Goal: Information Seeking & Learning: Learn about a topic

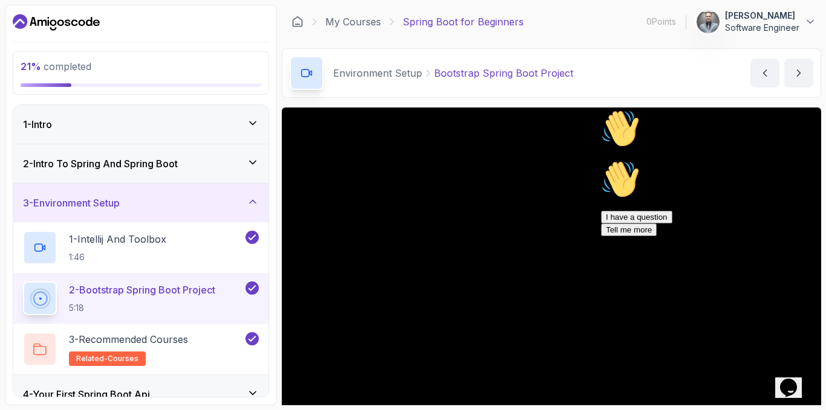
scroll to position [89, 0]
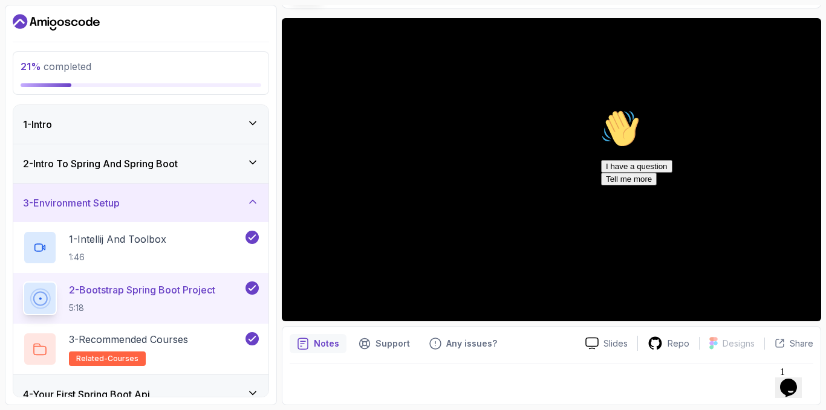
click at [601, 143] on div "Hi! How can we help? I have a question Tell me more" at bounding box center [710, 147] width 218 height 76
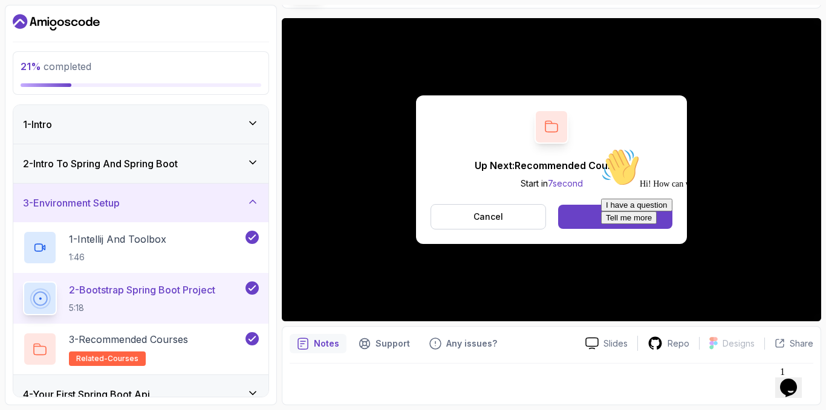
click at [601, 216] on div "Hi! How can we help? I have a question Tell me more" at bounding box center [710, 186] width 218 height 76
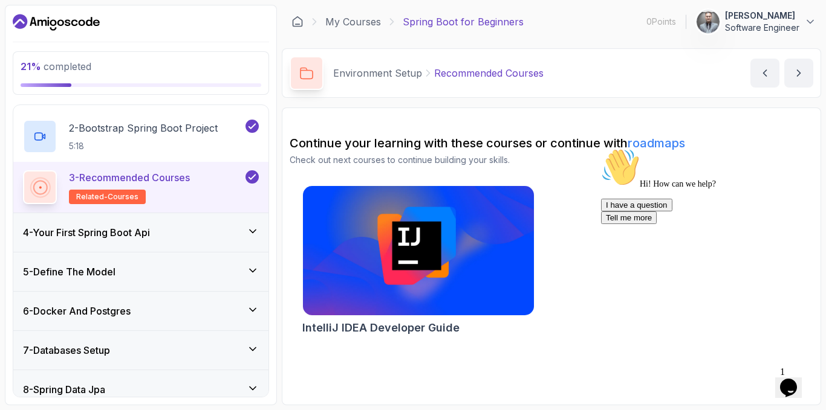
scroll to position [181, 0]
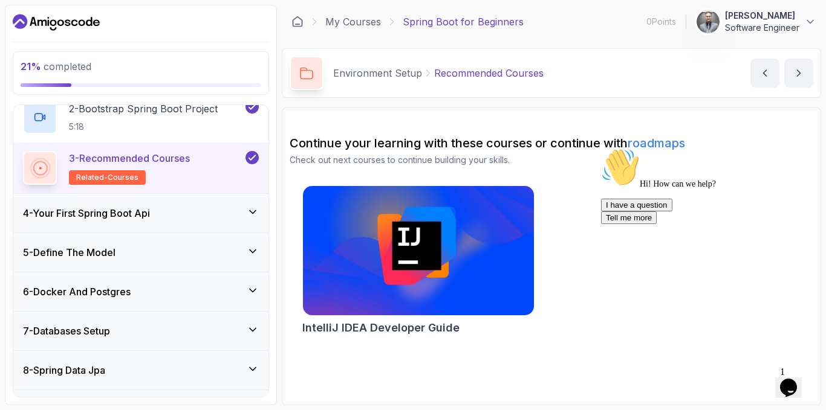
click at [153, 225] on div "4 - Your First Spring Boot Api" at bounding box center [140, 213] width 255 height 39
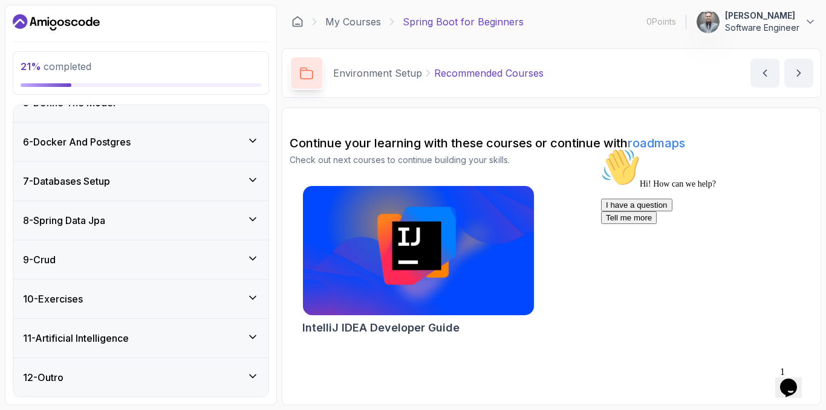
scroll to position [150, 0]
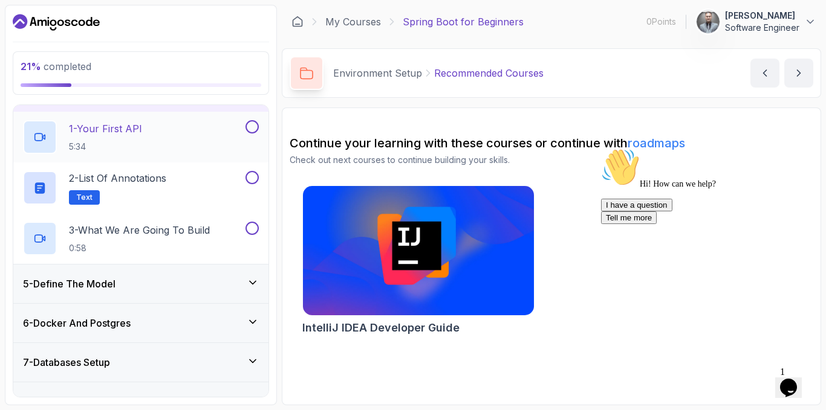
click at [187, 129] on div "1 - Your First API 5:34" at bounding box center [133, 137] width 220 height 34
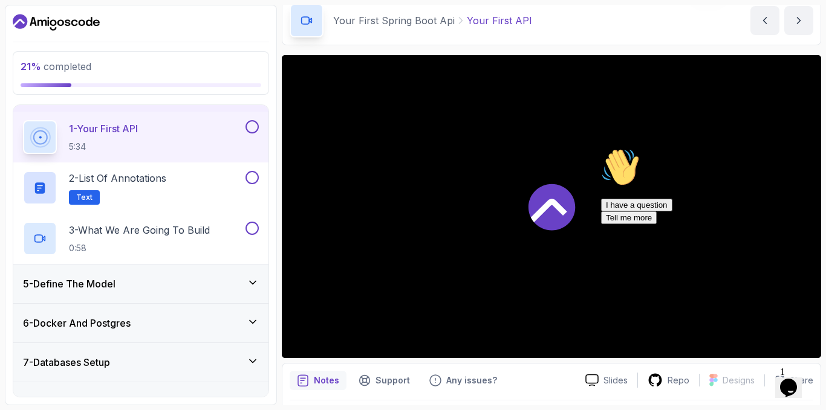
scroll to position [60, 0]
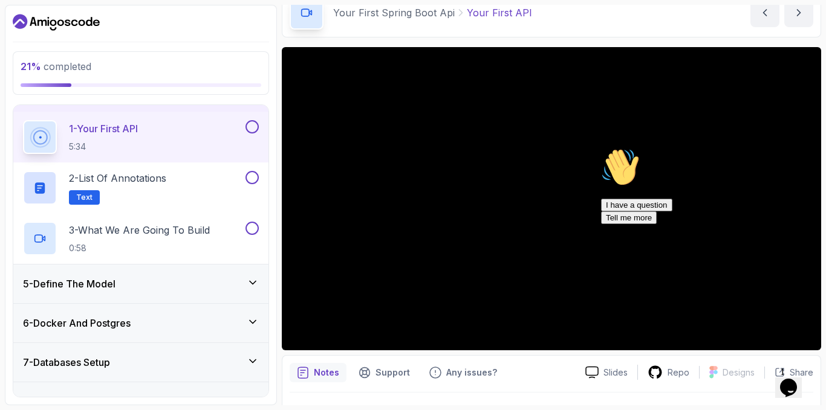
click at [601, 148] on icon "Chat attention grabber" at bounding box center [601, 148] width 0 height 0
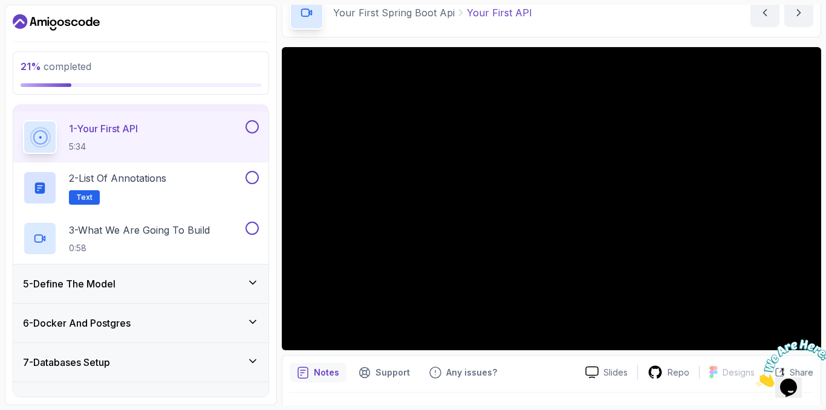
click at [803, 340] on div at bounding box center [787, 364] width 65 height 48
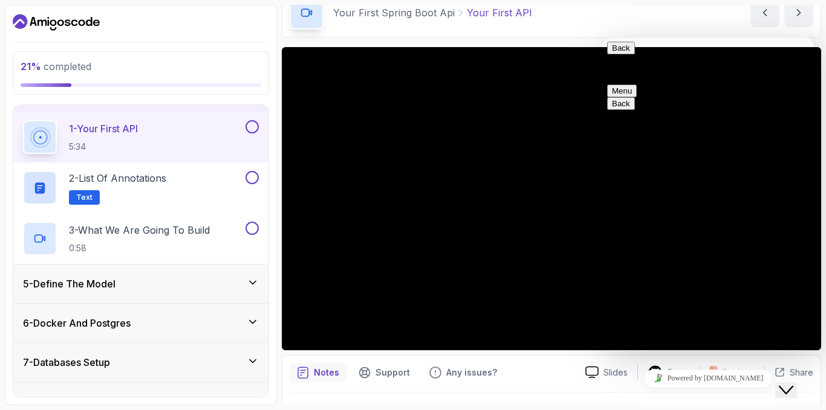
click at [793, 383] on icon "Close Chat This icon closes the chat window." at bounding box center [785, 390] width 15 height 15
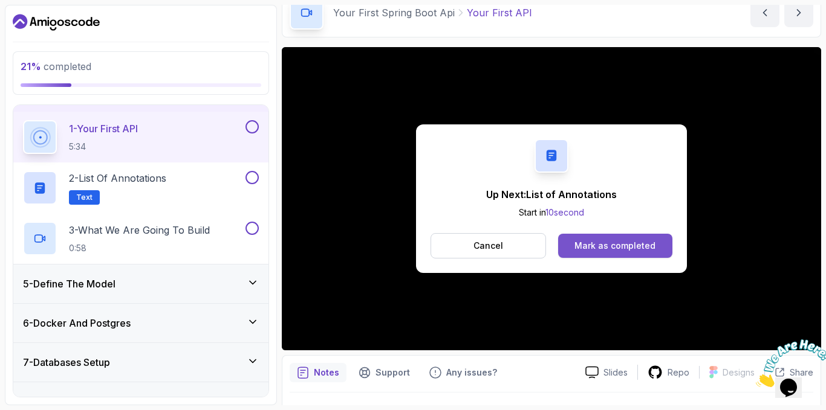
click at [638, 244] on div "Mark as completed" at bounding box center [614, 246] width 81 height 12
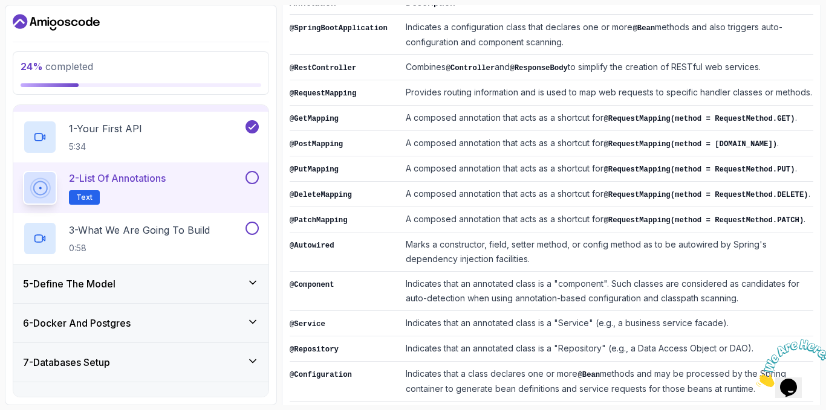
scroll to position [233, 0]
drag, startPoint x: 606, startPoint y: 244, endPoint x: 742, endPoint y: 250, distance: 136.1
click at [742, 250] on td "Marks a constructor, field, setter method, or config method as to be autowired …" at bounding box center [607, 251] width 412 height 39
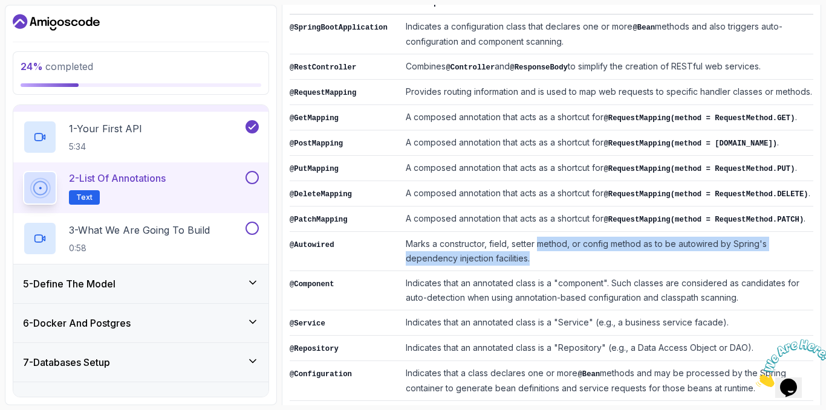
click at [511, 252] on td "Marks a constructor, field, setter method, or config method as to be autowired …" at bounding box center [607, 251] width 412 height 39
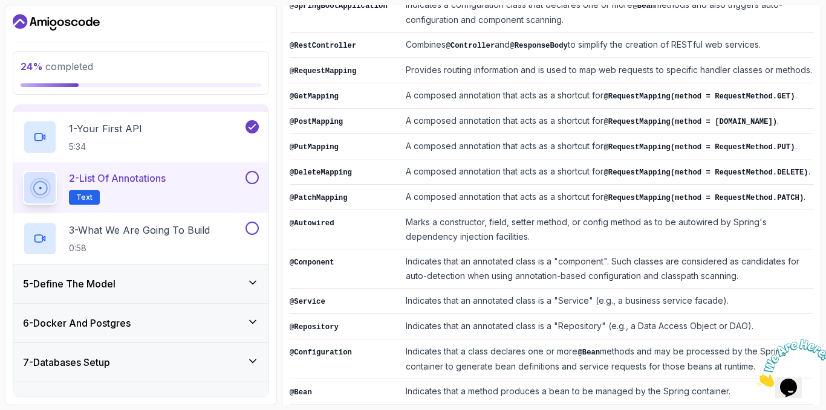
scroll to position [294, 0]
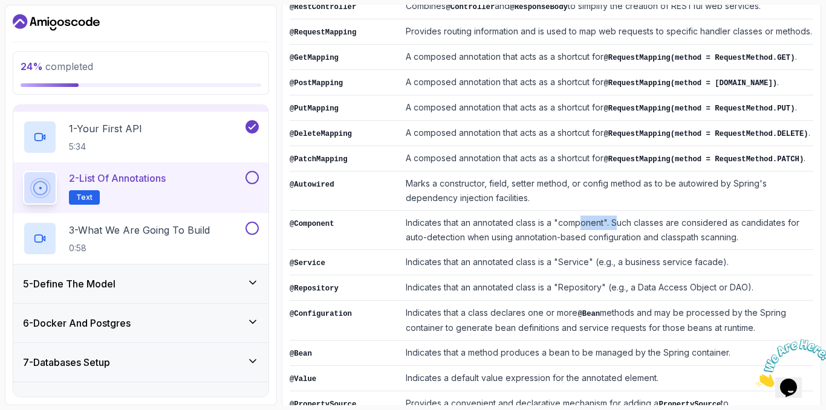
drag, startPoint x: 579, startPoint y: 222, endPoint x: 620, endPoint y: 221, distance: 41.1
click at [619, 221] on td "Indicates that an annotated class is a "component". Such classes are considered…" at bounding box center [607, 230] width 412 height 39
click at [589, 267] on td "Indicates that an annotated class is a "Service" (e.g., a business service faca…" at bounding box center [607, 262] width 412 height 25
drag, startPoint x: 630, startPoint y: 225, endPoint x: 812, endPoint y: 222, distance: 182.6
click at [812, 222] on td "Indicates that an annotated class is a "component". Such classes are considered…" at bounding box center [607, 230] width 412 height 39
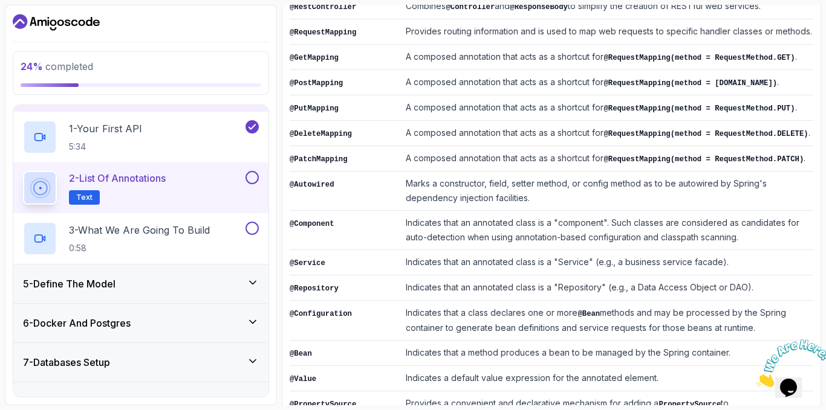
click at [751, 250] on td "Indicates that an annotated class is a "Service" (e.g., a business service faca…" at bounding box center [607, 262] width 412 height 25
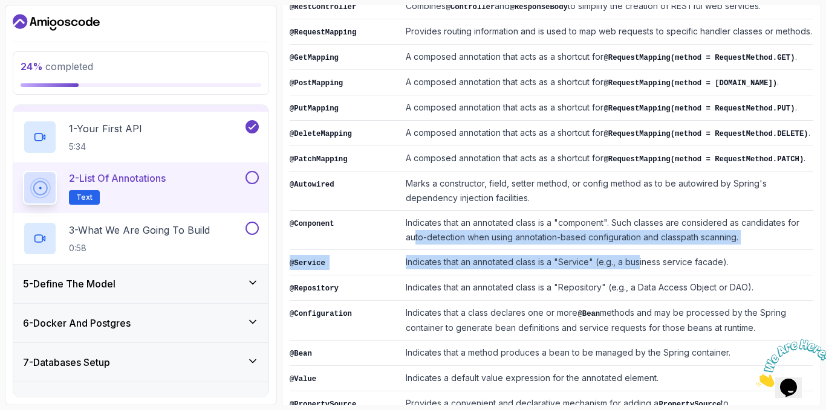
drag, startPoint x: 418, startPoint y: 237, endPoint x: 632, endPoint y: 249, distance: 213.7
click at [632, 249] on tbody "@SpringBootApplication Indicates a configuration class that declares one or mor…" at bounding box center [551, 205] width 523 height 503
click at [389, 258] on td "@Service" at bounding box center [345, 262] width 111 height 25
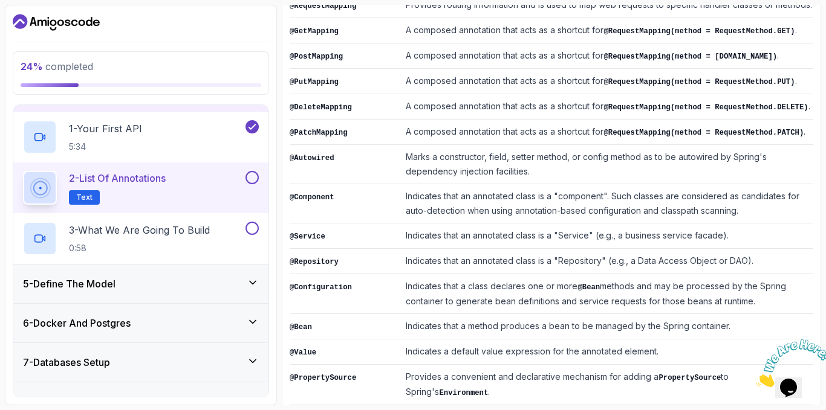
scroll to position [346, 0]
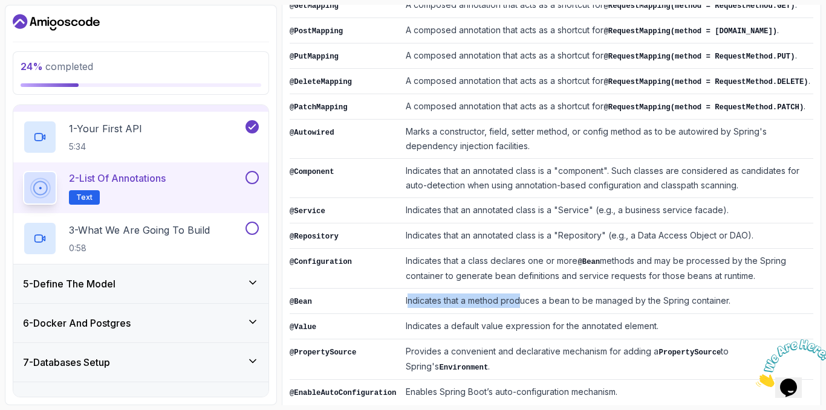
drag, startPoint x: 401, startPoint y: 287, endPoint x: 514, endPoint y: 285, distance: 113.0
click at [514, 289] on td "Indicates that a method produces a bean to be managed by the Spring container." at bounding box center [607, 301] width 412 height 25
click at [520, 291] on td "Indicates that a method produces a bean to be managed by the Spring container." at bounding box center [607, 301] width 412 height 25
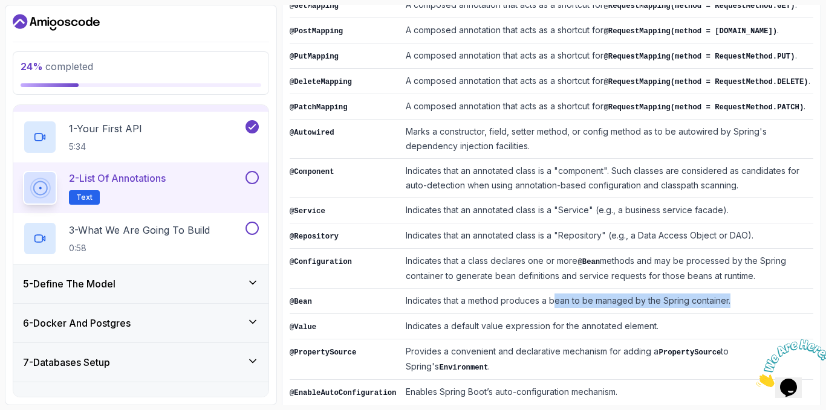
drag, startPoint x: 688, startPoint y: 290, endPoint x: 749, endPoint y: 292, distance: 61.1
click at [749, 292] on td "Indicates that a method produces a bean to be managed by the Spring container." at bounding box center [607, 301] width 412 height 25
click at [661, 331] on td "Indicates a default value expression for the annotated element." at bounding box center [607, 326] width 412 height 25
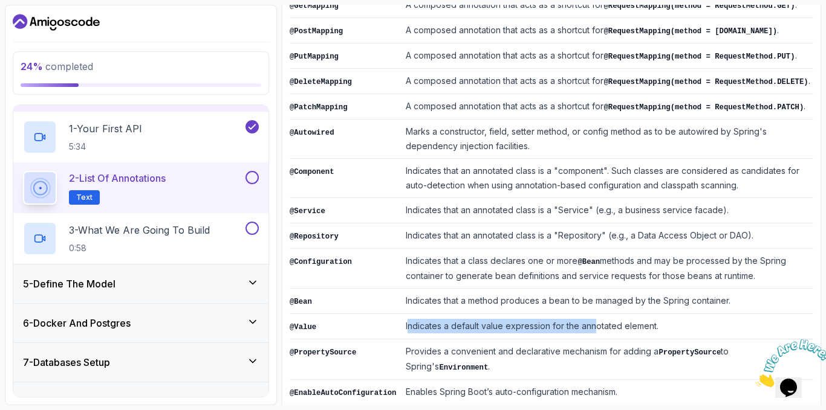
drag, startPoint x: 398, startPoint y: 322, endPoint x: 591, endPoint y: 326, distance: 192.8
click at [587, 326] on td "Indicates a default value expression for the annotated element." at bounding box center [607, 326] width 412 height 25
click at [519, 340] on td "Provides a convenient and declarative mechanism for adding a PropertySource to …" at bounding box center [607, 360] width 412 height 40
drag, startPoint x: 522, startPoint y: 314, endPoint x: 650, endPoint y: 320, distance: 127.7
click at [650, 320] on td "Indicates a default value expression for the annotated element." at bounding box center [607, 326] width 412 height 25
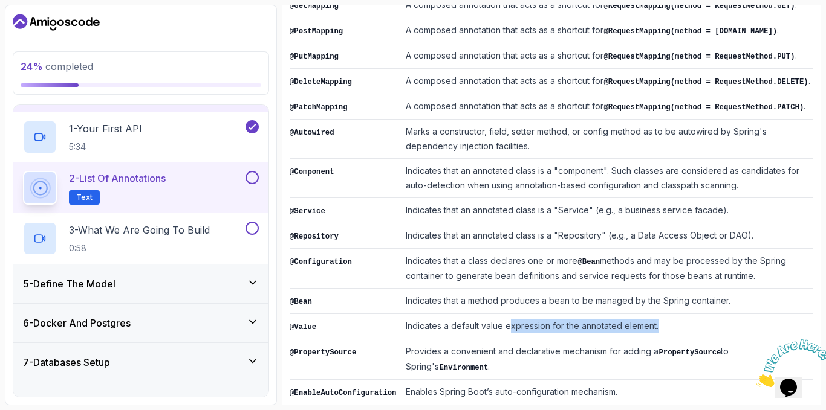
click at [251, 180] on button at bounding box center [251, 177] width 13 height 13
click at [144, 227] on p "3 - What We Are Going To Build" at bounding box center [139, 230] width 141 height 15
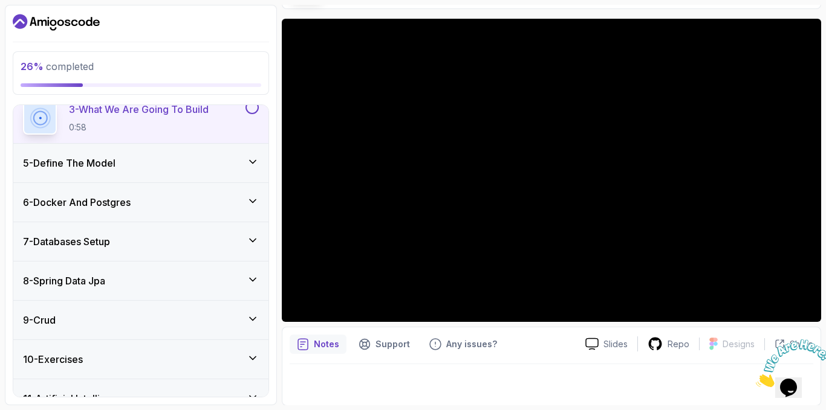
scroll to position [89, 0]
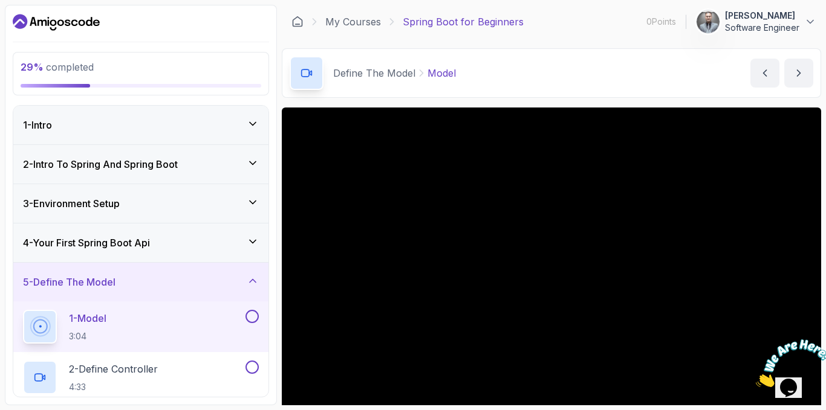
click at [177, 237] on div "4 - Your First Spring Boot Api" at bounding box center [141, 243] width 236 height 15
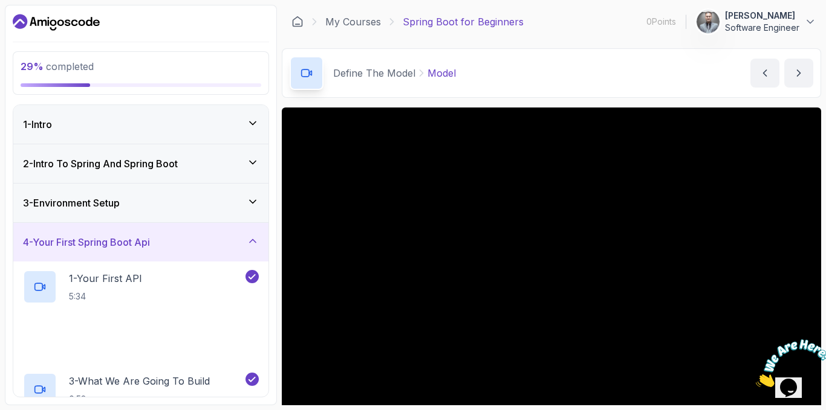
scroll to position [60, 0]
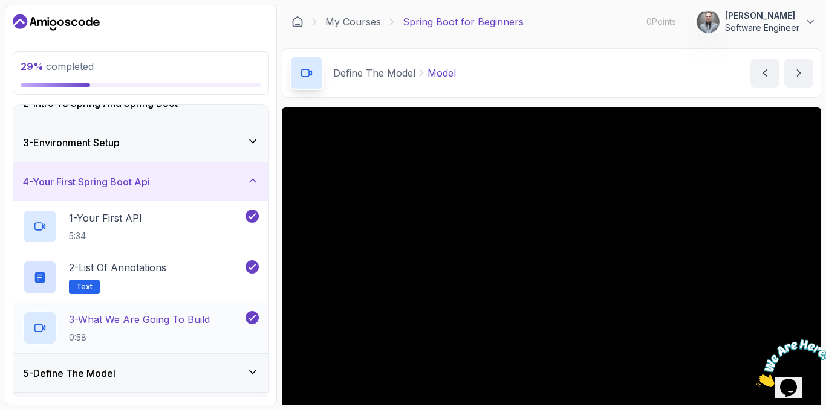
click at [152, 339] on p "0:58" at bounding box center [139, 338] width 141 height 12
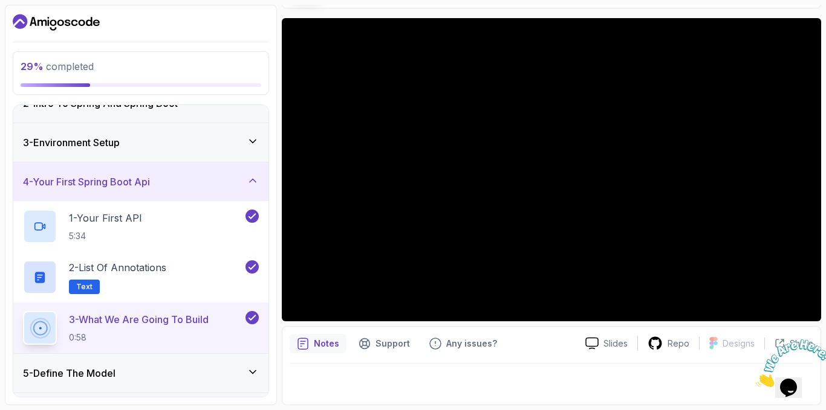
scroll to position [242, 0]
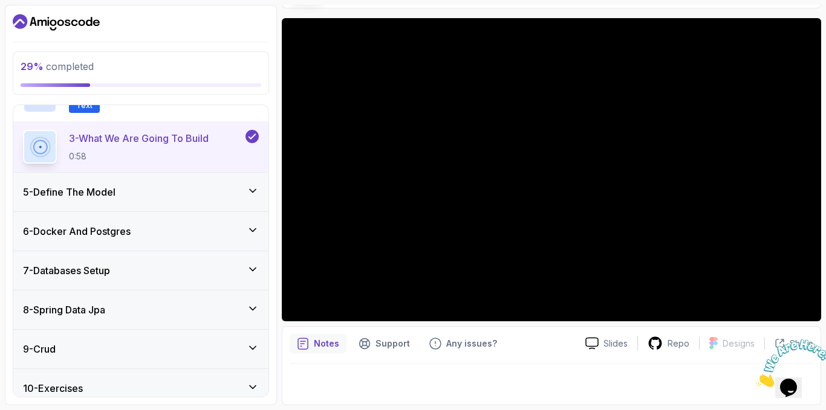
click at [244, 189] on div "5 - Define The Model" at bounding box center [141, 192] width 236 height 15
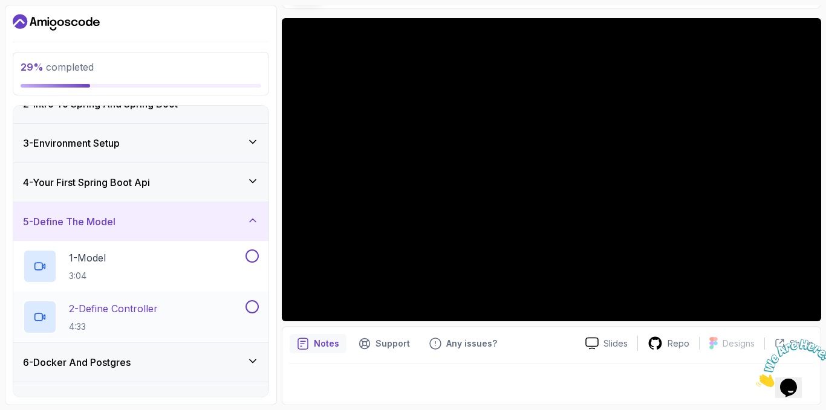
scroll to position [0, 0]
